Goal: Task Accomplishment & Management: Use online tool/utility

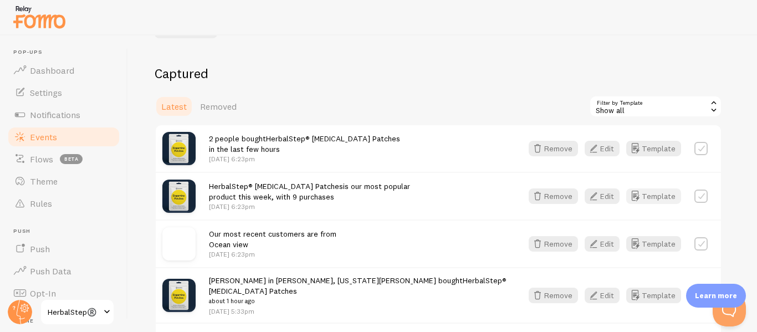
click at [653, 198] on button "Template" at bounding box center [653, 196] width 55 height 16
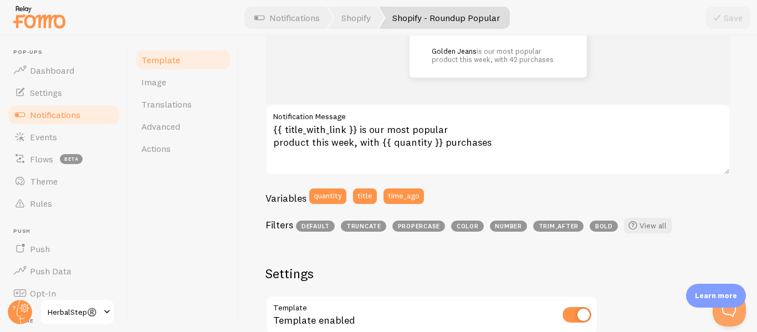
scroll to position [111, 0]
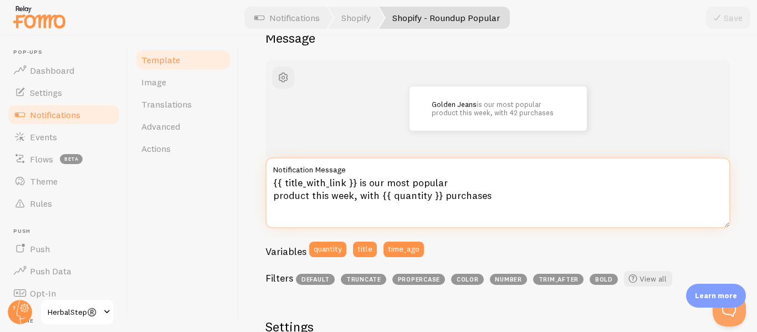
drag, startPoint x: 273, startPoint y: 181, endPoint x: 354, endPoint y: 180, distance: 81.4
click at [354, 180] on textarea "{{ title_with_link }} is our most popular product this week, with {{ quantity }…" at bounding box center [497, 192] width 465 height 71
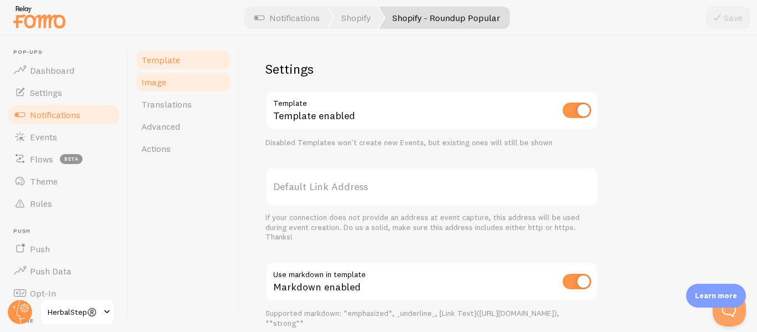
scroll to position [219, 0]
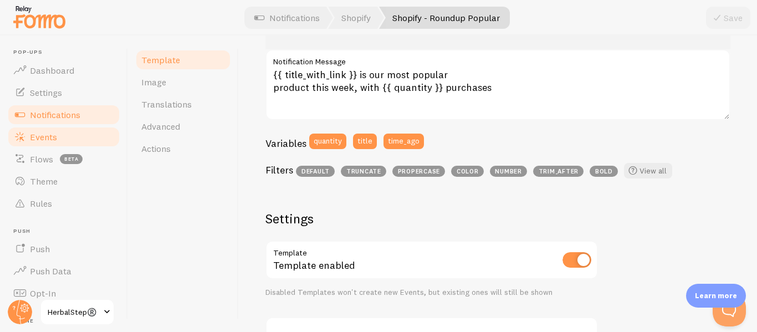
click at [62, 134] on link "Events" at bounding box center [64, 137] width 114 height 22
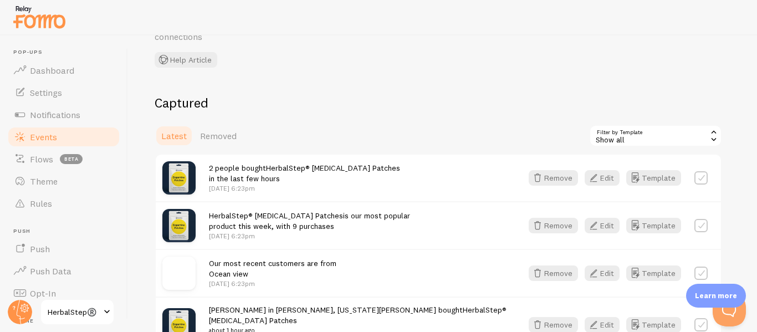
scroll to position [166, 0]
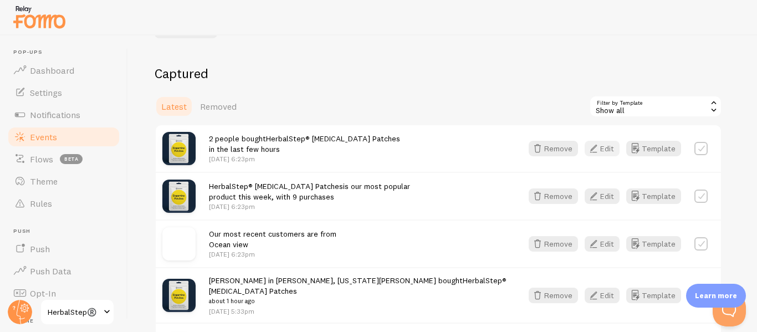
click at [608, 150] on button "Edit" at bounding box center [601, 149] width 35 height 16
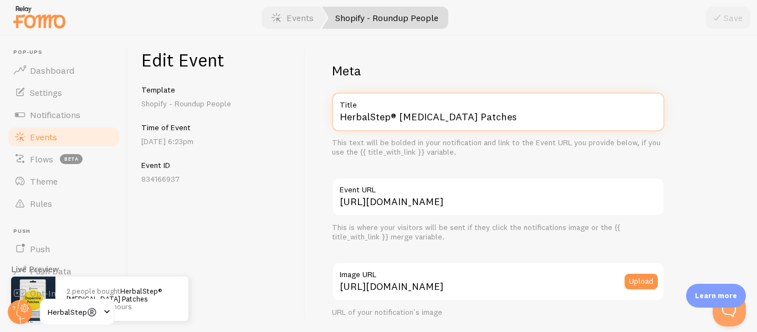
click at [423, 114] on input "HerbalStep® [MEDICAL_DATA] Patches" at bounding box center [498, 112] width 332 height 39
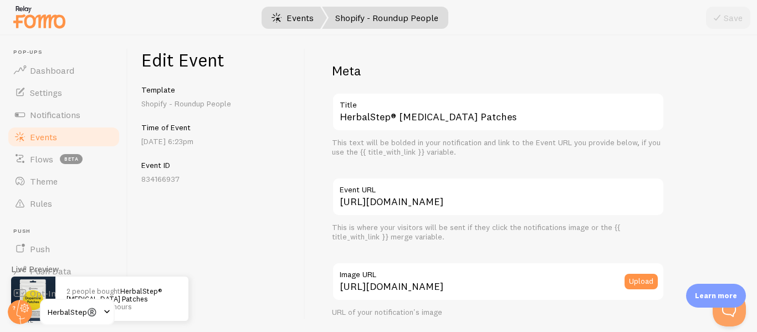
click at [290, 15] on link "Events" at bounding box center [292, 18] width 69 height 22
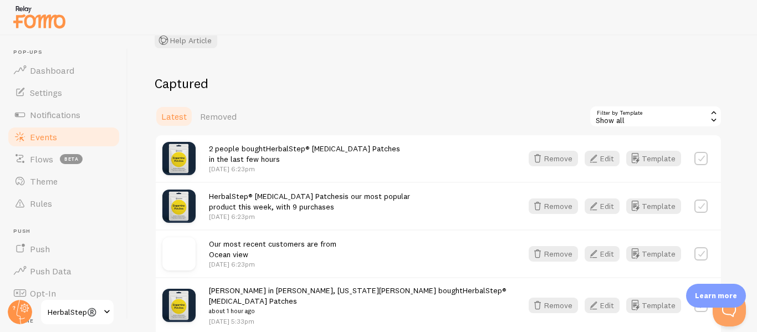
scroll to position [166, 0]
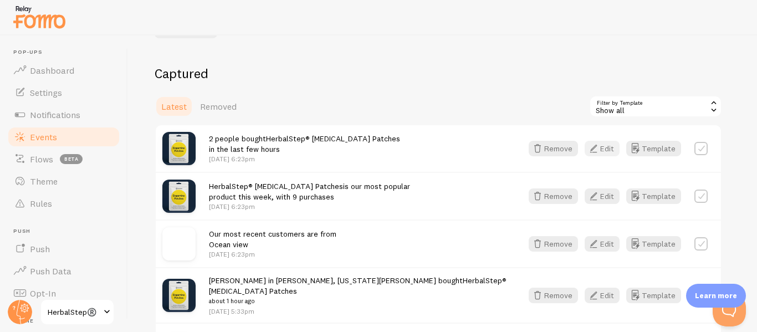
click at [602, 153] on button "Edit" at bounding box center [601, 149] width 35 height 16
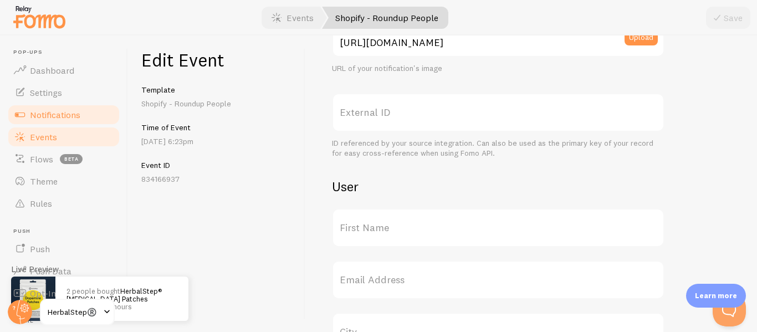
scroll to position [111, 0]
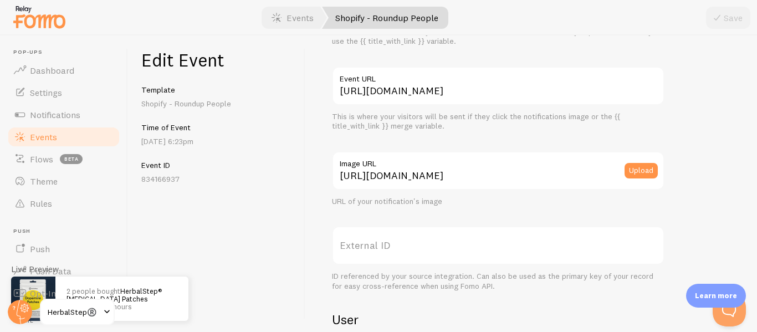
click at [44, 138] on span "Events" at bounding box center [43, 136] width 27 height 11
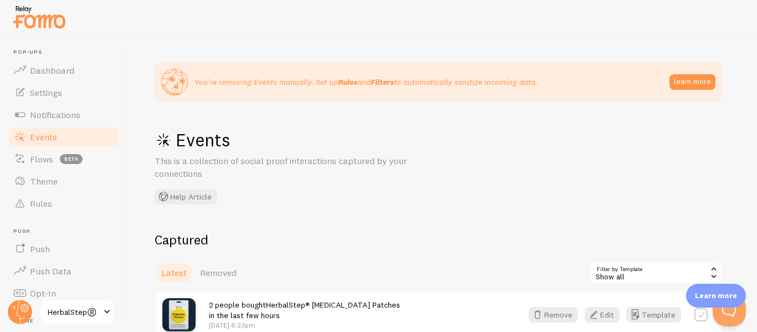
scroll to position [166, 0]
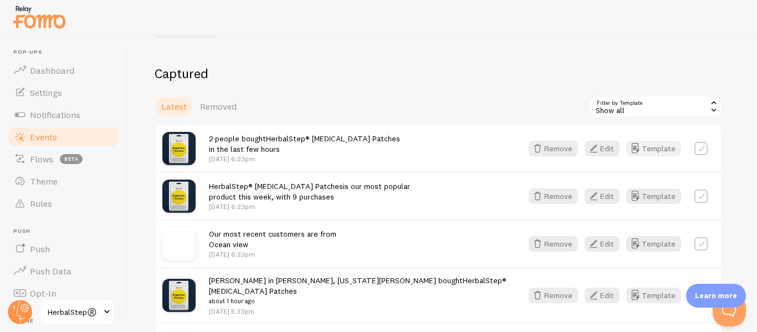
click at [658, 152] on button "Template" at bounding box center [653, 149] width 55 height 16
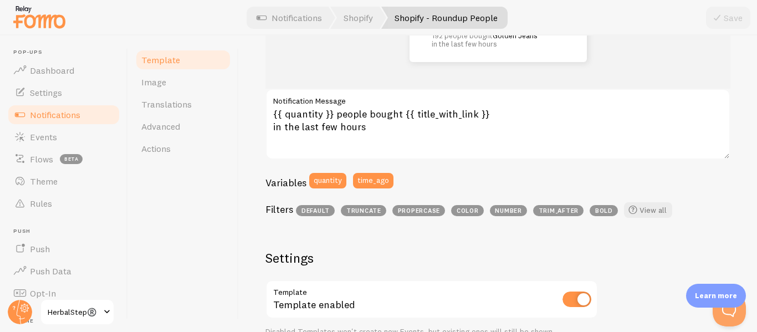
scroll to position [166, 0]
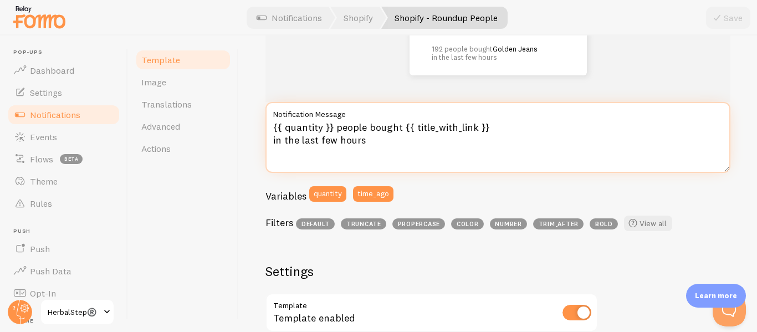
click at [378, 150] on textarea "{{ quantity }} people bought {{ title_with_link }} in the last few hours" at bounding box center [497, 137] width 465 height 71
drag, startPoint x: 273, startPoint y: 127, endPoint x: 331, endPoint y: 124, distance: 58.2
click at [331, 124] on textarea "{{ quantity }} people bought {{ title_with_link }} in the last few hours" at bounding box center [497, 137] width 465 height 71
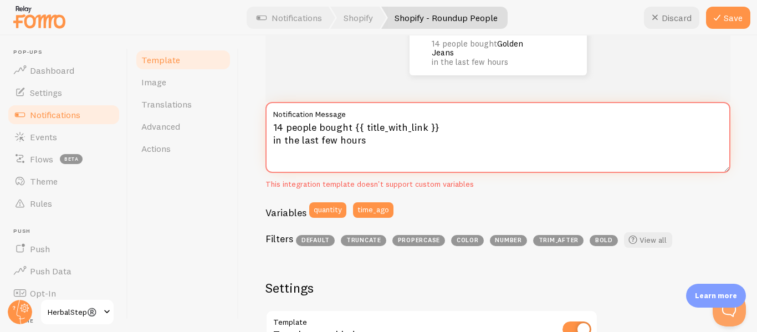
drag, startPoint x: 352, startPoint y: 128, endPoint x: 433, endPoint y: 128, distance: 80.9
click at [433, 128] on textarea "14 people bought {{ title_with_link }} in the last few hours" at bounding box center [497, 137] width 465 height 71
paste textarea "HerbalStep® [MEDICAL_DATA] Patches"
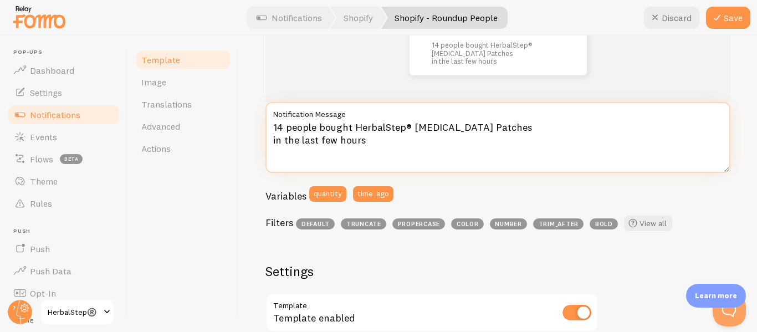
click at [415, 142] on textarea "14 people bought HerbalStep® [MEDICAL_DATA] Patches in the last few hours" at bounding box center [497, 137] width 465 height 71
type textarea "14 people bought HerbalStep® [MEDICAL_DATA] Patches in the last few hours"
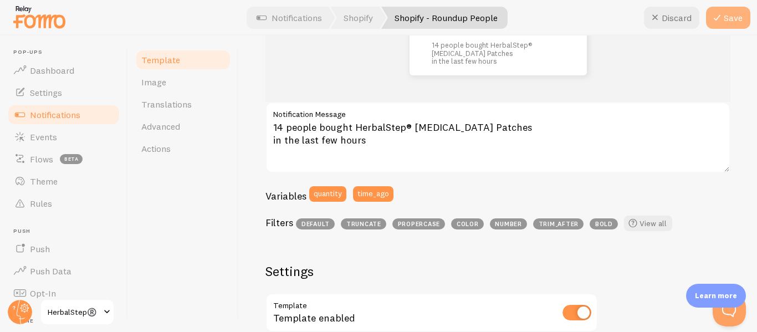
click at [721, 16] on icon at bounding box center [716, 17] width 13 height 13
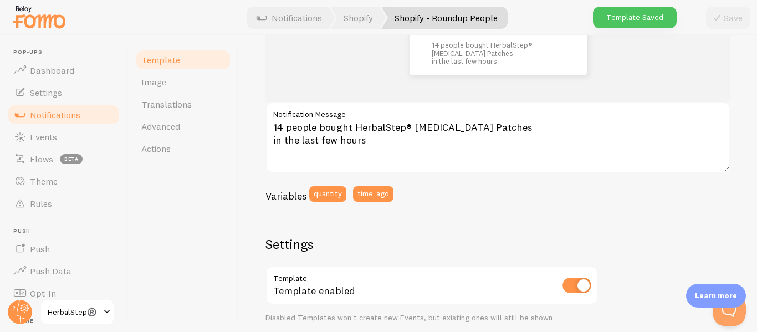
scroll to position [0, 0]
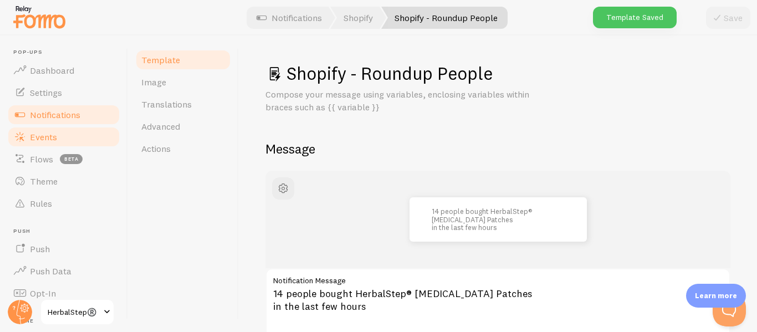
click at [55, 136] on span "Events" at bounding box center [43, 136] width 27 height 11
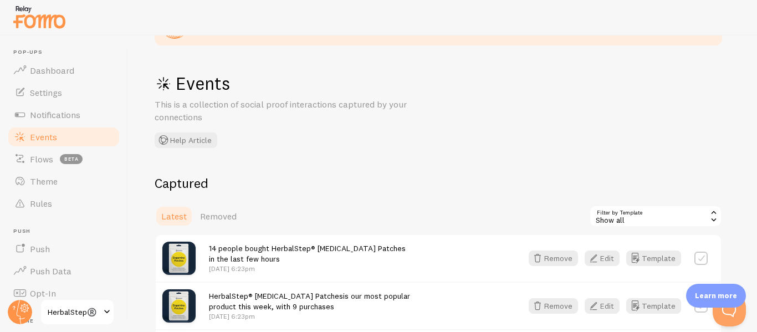
scroll to position [111, 0]
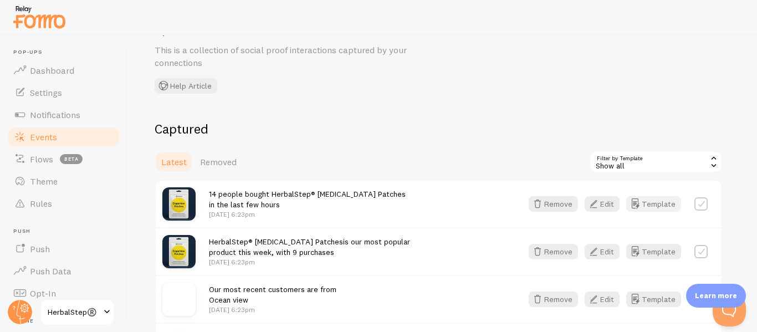
click at [665, 206] on button "Template" at bounding box center [653, 204] width 55 height 16
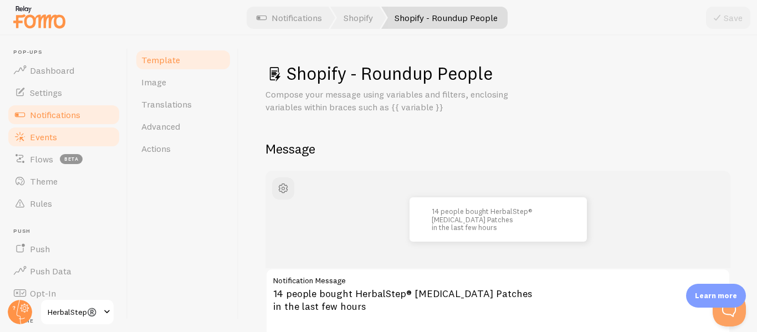
click at [64, 133] on link "Events" at bounding box center [64, 137] width 114 height 22
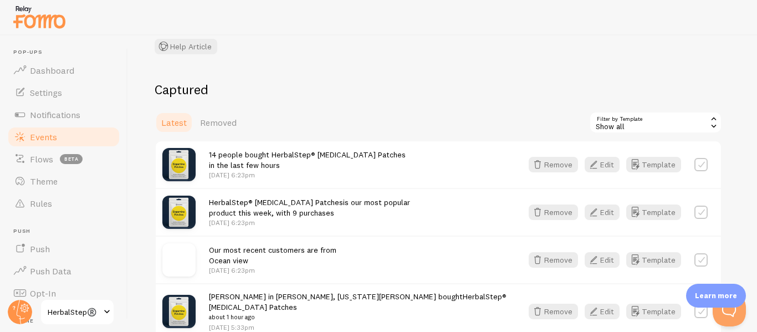
scroll to position [222, 0]
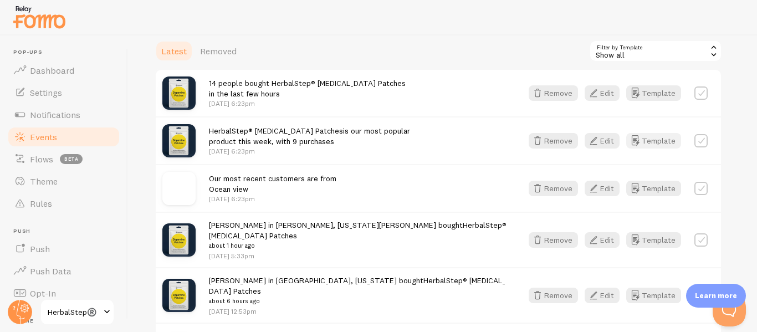
click at [651, 136] on button "Template" at bounding box center [653, 141] width 55 height 16
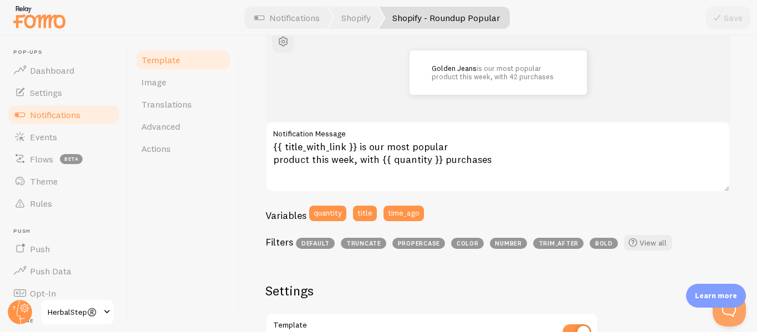
scroll to position [166, 0]
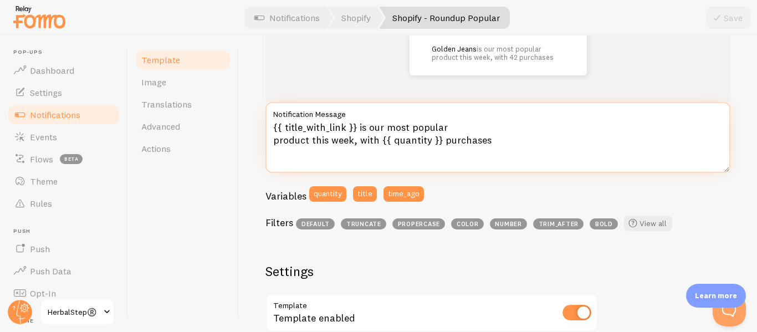
drag, startPoint x: 273, startPoint y: 127, endPoint x: 357, endPoint y: 121, distance: 83.9
click at [357, 121] on textarea "{{ title_with_link }} is our most popular product this week, with {{ quantity }…" at bounding box center [497, 137] width 465 height 71
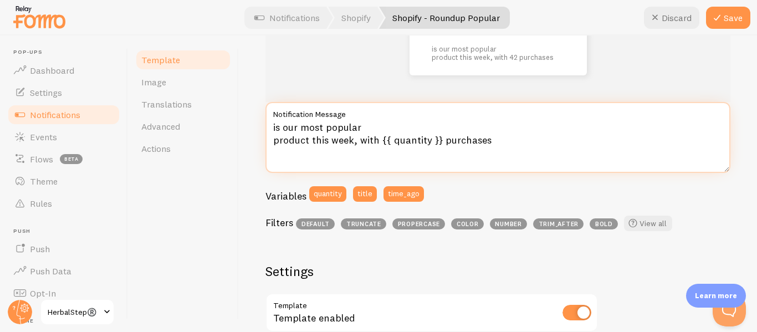
paste textarea "HerbalStep® [MEDICAL_DATA] Patches"
drag, startPoint x: 380, startPoint y: 140, endPoint x: 438, endPoint y: 136, distance: 58.3
click at [438, 136] on textarea "HerbalStep® [MEDICAL_DATA] Patches is our most popular product this week, with …" at bounding box center [497, 137] width 465 height 71
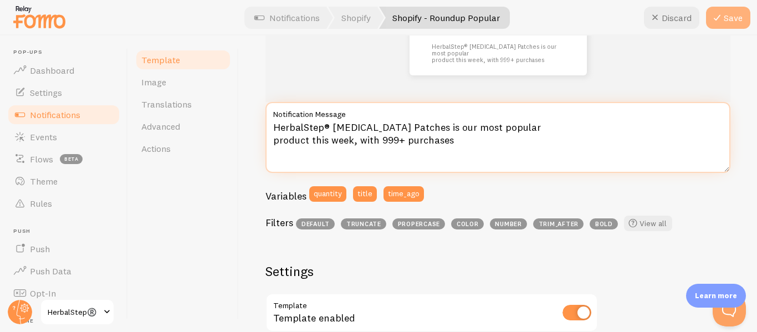
type textarea "HerbalStep® [MEDICAL_DATA] Patches is our most popular product this week, with …"
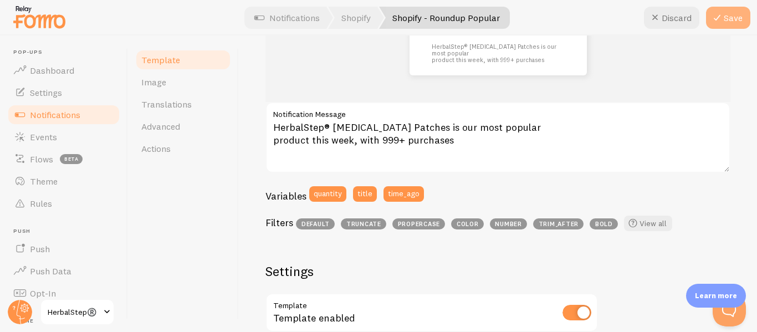
click at [720, 18] on icon at bounding box center [716, 17] width 13 height 13
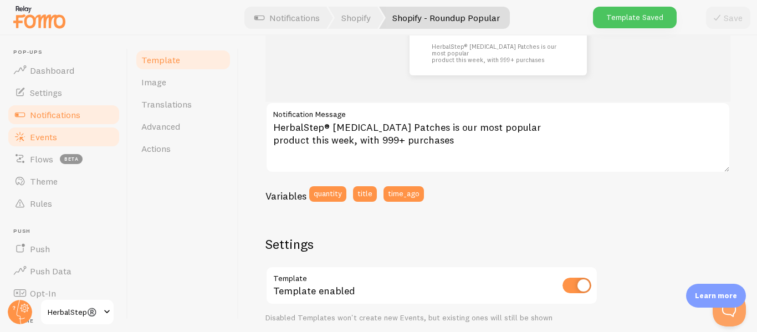
click at [57, 135] on span "Events" at bounding box center [43, 136] width 27 height 11
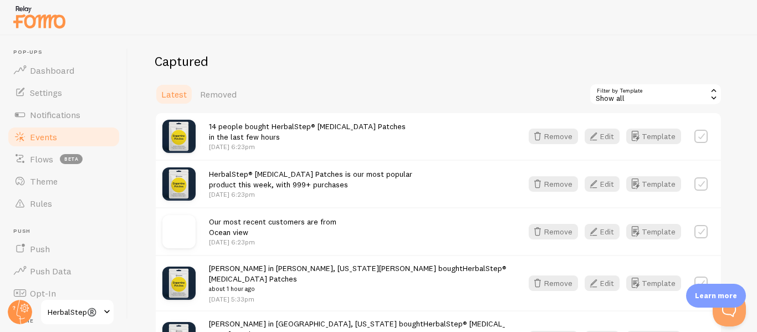
scroll to position [111, 0]
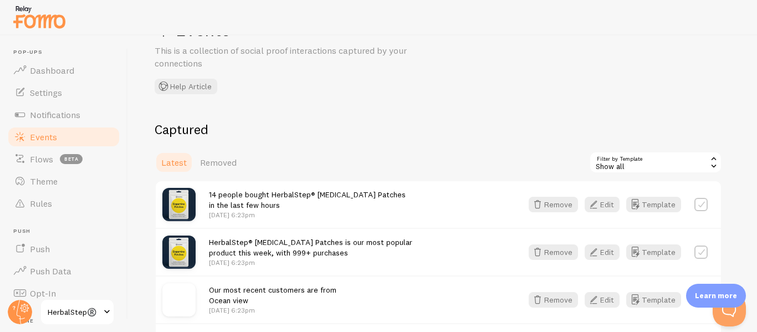
scroll to position [111, 0]
